Goal: Information Seeking & Learning: Find specific fact

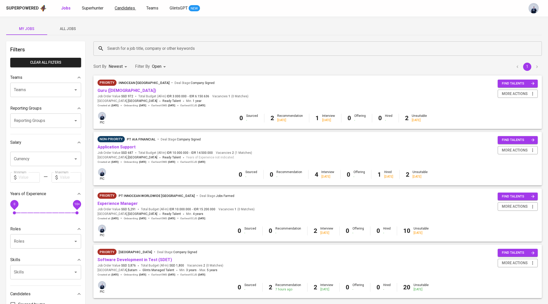
click at [129, 9] on span "Candidates" at bounding box center [125, 8] width 20 height 5
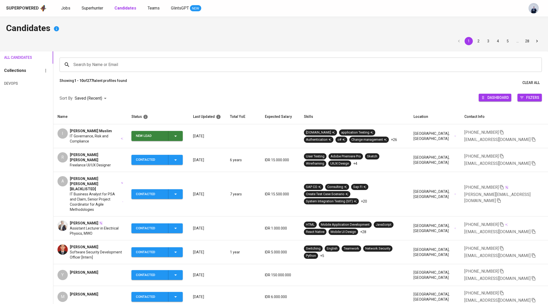
click at [89, 12] on div "Superpowered Jobs Superhunter Candidates Teams GlintsGPT NEW" at bounding box center [274, 8] width 548 height 16
click at [88, 7] on span "Superhunter" at bounding box center [93, 8] width 22 height 5
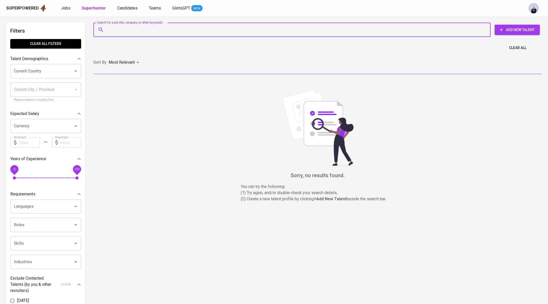
click at [112, 34] on input "Search for a job title, company or other keywords" at bounding box center [293, 30] width 375 height 10
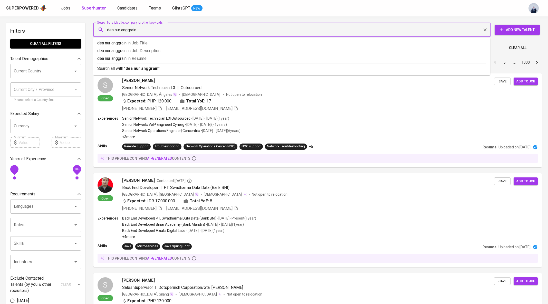
type input "dea nur anggraini"
click at [140, 69] on b "dea nur anggraini" at bounding box center [143, 68] width 34 height 5
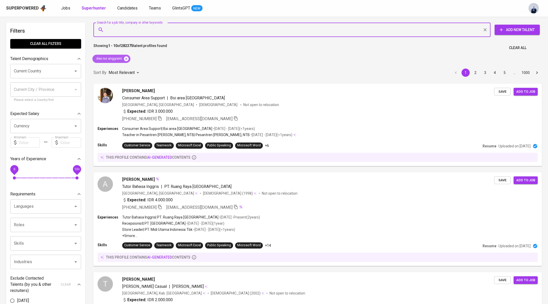
click at [126, 60] on icon at bounding box center [126, 58] width 5 height 5
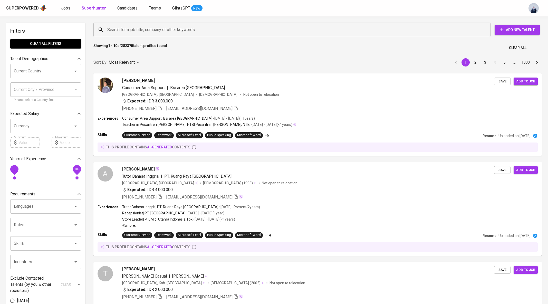
click at [122, 31] on input "Search for a job title, company or other keywords" at bounding box center [293, 30] width 375 height 10
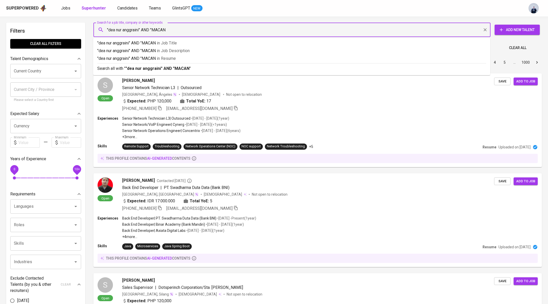
type input ""dea nur anggraini" AND "MACAN""
click at [149, 59] on p ""dea nur anggraini" AND "MACAN" in [GEOGRAPHIC_DATA]" at bounding box center [291, 58] width 389 height 6
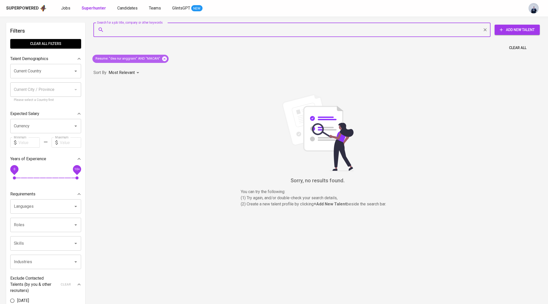
click at [164, 59] on icon at bounding box center [164, 58] width 5 height 5
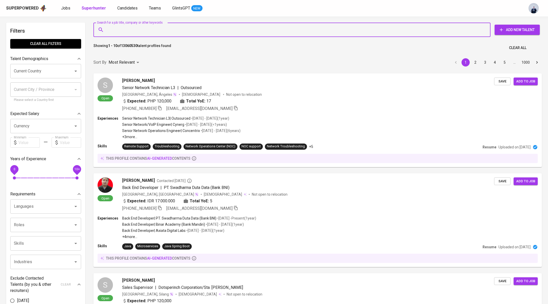
click at [118, 31] on input "Search for a job title, company or other keywords" at bounding box center [293, 30] width 375 height 10
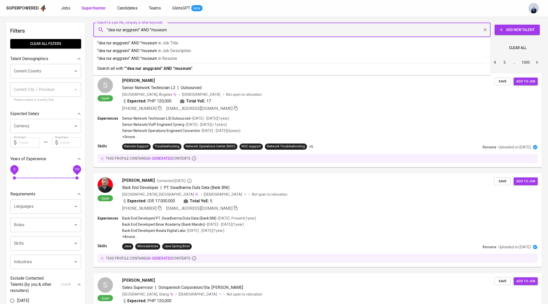
type input ""dea nur anggraini" AND "museum""
click at [138, 68] on b ""dea nur anggraini" AND "museum"" at bounding box center [159, 68] width 67 height 5
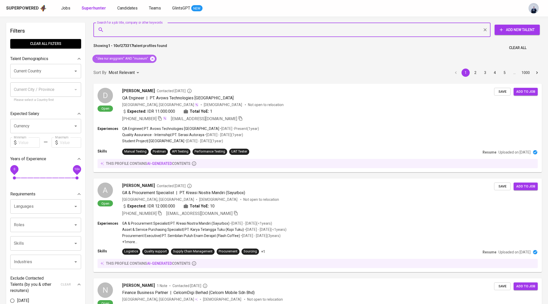
click at [151, 60] on icon at bounding box center [152, 58] width 5 height 5
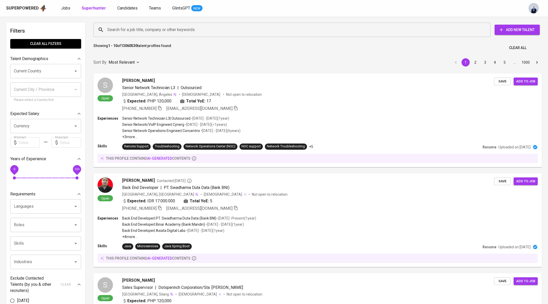
click at [138, 31] on input "Search for a job title, company or other keywords" at bounding box center [293, 30] width 375 height 10
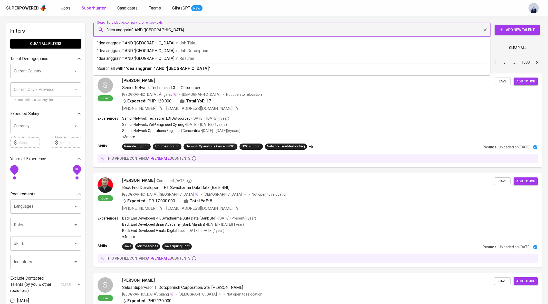
type input ""dea anggraini" AND "[GEOGRAPHIC_DATA]""
click at [161, 66] on b ""dea anggraini" AND "[GEOGRAPHIC_DATA]"" at bounding box center [168, 68] width 85 height 5
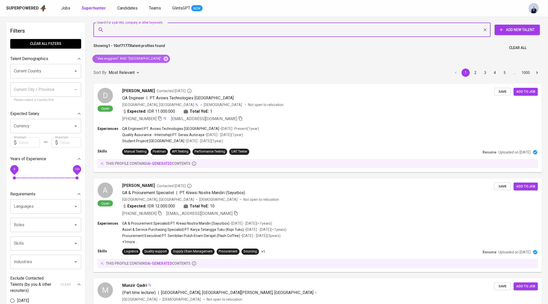
drag, startPoint x: 172, startPoint y: 59, endPoint x: 148, endPoint y: 29, distance: 38.7
click at [168, 59] on icon at bounding box center [166, 58] width 5 height 5
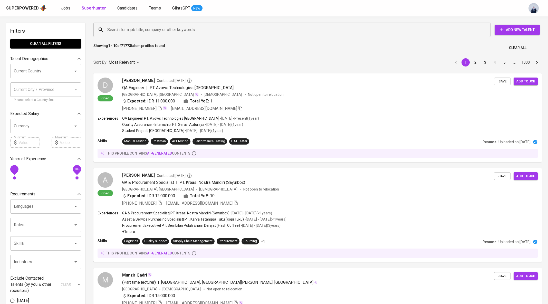
click at [144, 28] on input "Search for a job title, company or other keywords" at bounding box center [293, 30] width 375 height 10
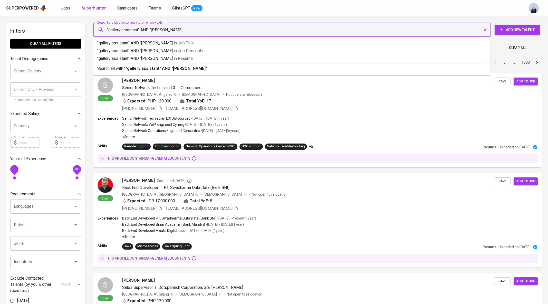
type input ""gallery assistant" AND "dea anggraini""
click at [133, 67] on b ""gallery assistant" AND "dea anggraini"" at bounding box center [163, 68] width 75 height 5
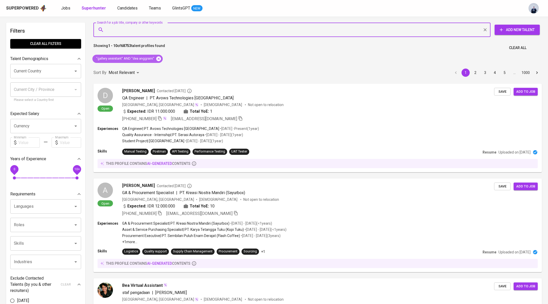
click at [159, 59] on icon at bounding box center [158, 58] width 5 height 5
click at [127, 26] on input "Search for a job title, company or other keywords" at bounding box center [293, 30] width 375 height 10
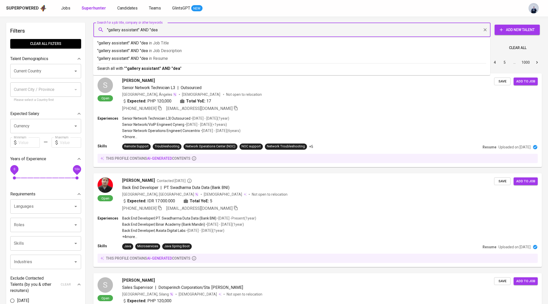
type input ""gallery assistant" AND "dea""
click at [163, 56] on p ""gallery assistant" AND "dea" in Resume" at bounding box center [291, 58] width 389 height 6
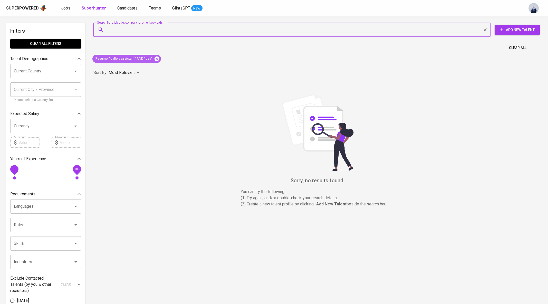
click at [156, 58] on icon at bounding box center [157, 59] width 6 height 6
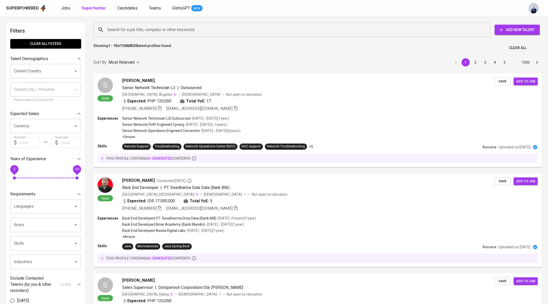
click at [132, 28] on input "Search for a job title, company or other keywords" at bounding box center [293, 30] width 375 height 10
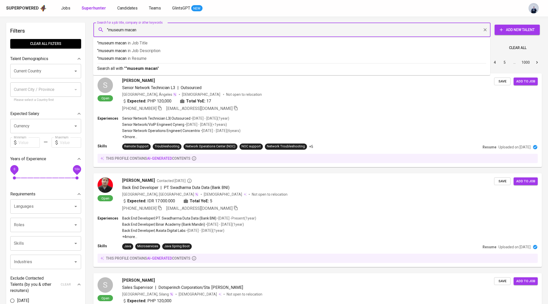
type input ""museum macan""
click at [138, 55] on p ""museum macan" in Resume" at bounding box center [291, 58] width 389 height 6
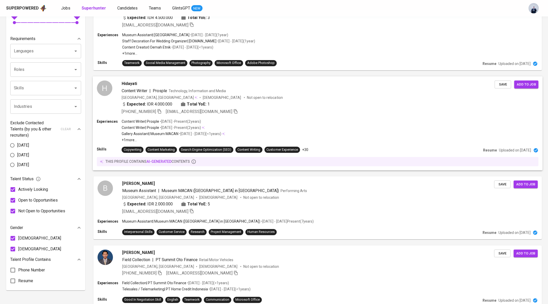
scroll to position [156, 0]
